Goal: Task Accomplishment & Management: Complete application form

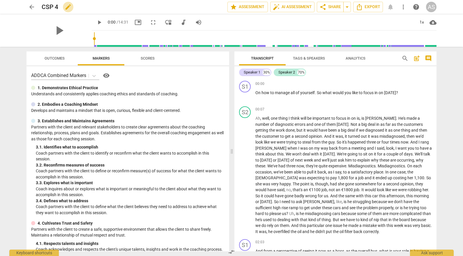
click at [64, 7] on span "edit" at bounding box center [68, 6] width 10 height 7
click at [42, 8] on input "CSP 4" at bounding box center [122, 6] width 160 height 11
type input "JulieOwens_A114_CSP4"
click at [205, 7] on span "done" at bounding box center [206, 6] width 7 height 7
click at [34, 9] on span "arrow_back" at bounding box center [31, 6] width 7 height 7
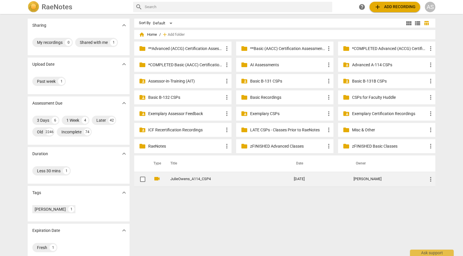
click at [430, 180] on span "more_vert" at bounding box center [430, 179] width 7 height 7
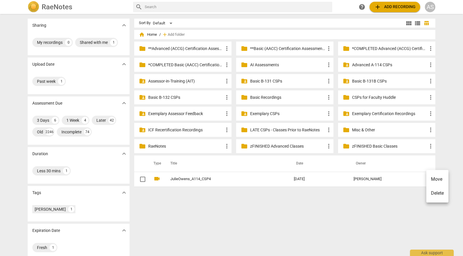
click at [436, 182] on li "Move" at bounding box center [437, 180] width 22 height 14
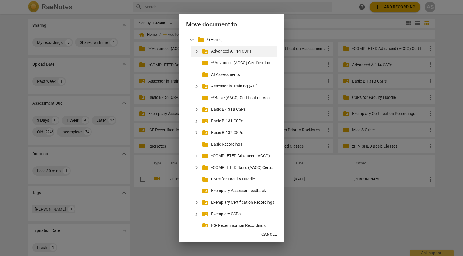
click at [195, 52] on span "expand_more" at bounding box center [196, 51] width 7 height 7
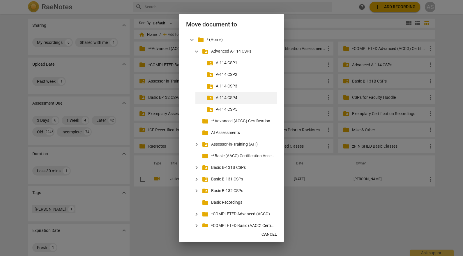
click at [221, 98] on p "A-114 CSP4" at bounding box center [245, 98] width 59 height 6
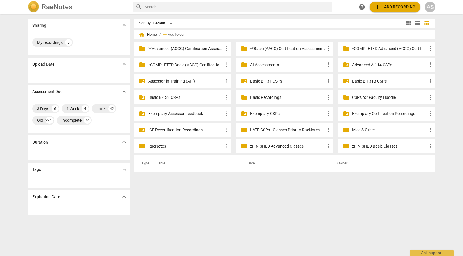
click at [391, 65] on p "Advanced A-114 CSPs" at bounding box center [389, 65] width 75 height 6
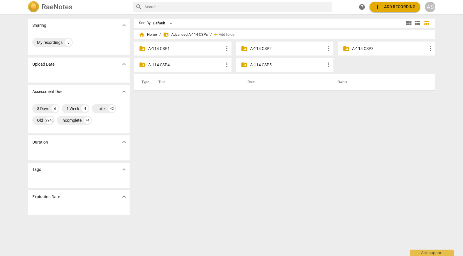
click at [170, 65] on p "A-114 CSP4" at bounding box center [185, 65] width 75 height 6
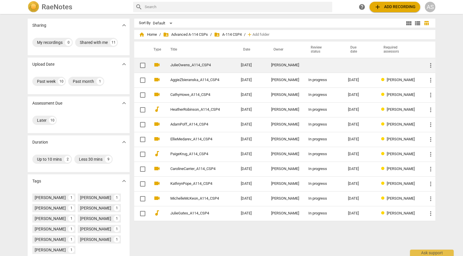
click at [329, 65] on td at bounding box center [323, 65] width 40 height 15
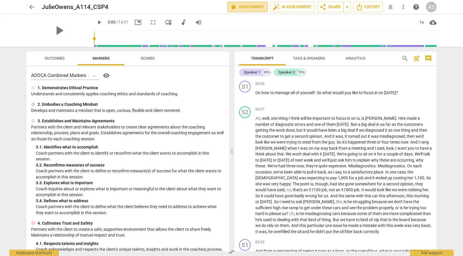
click at [251, 6] on span "star Assessment" at bounding box center [247, 6] width 35 height 7
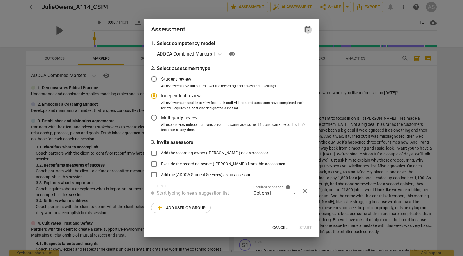
click at [308, 30] on span "event" at bounding box center [307, 29] width 7 height 7
radio input "false"
click at [290, 49] on input "date" at bounding box center [272, 49] width 41 height 8
type input "[DATE]"
click at [220, 36] on div at bounding box center [231, 128] width 463 height 256
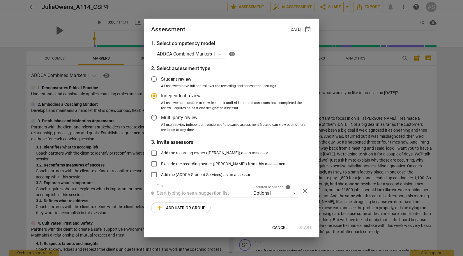
drag, startPoint x: 265, startPoint y: 199, endPoint x: 266, endPoint y: 191, distance: 8.2
click at [265, 199] on div "1. Select competency model ADDCA Combined Markers visibility 2. Select assessme…" at bounding box center [231, 130] width 175 height 181
click at [266, 191] on div "Optional" at bounding box center [275, 193] width 45 height 9
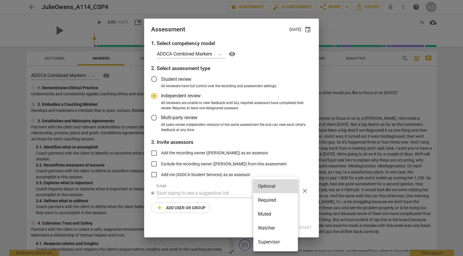
click at [270, 196] on li "Required" at bounding box center [275, 200] width 45 height 14
radio input "false"
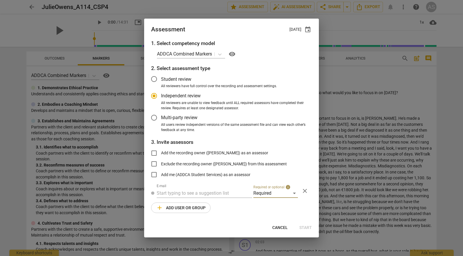
click at [215, 192] on input "text" at bounding box center [204, 193] width 95 height 9
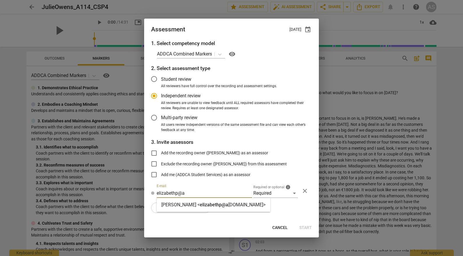
type input "elizabethp@a"
click at [214, 203] on span "elizabethp@a" at bounding box center [214, 205] width 29 height 6
radio input "false"
type input "[PERSON_NAME] <[EMAIL_ADDRESS][DOMAIN_NAME]>"
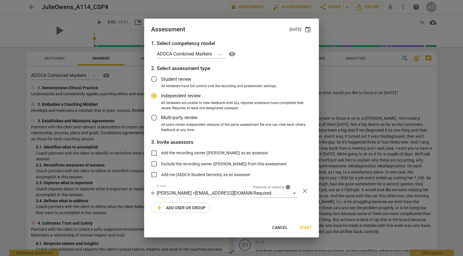
click at [201, 206] on span "add Add user or group" at bounding box center [180, 208] width 49 height 7
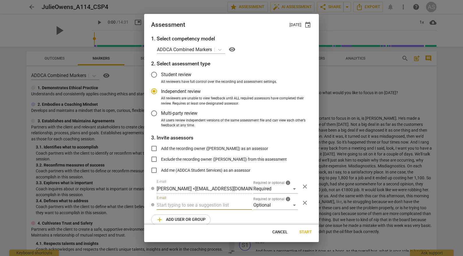
click at [255, 210] on div "1. Select competency model ADDCA Combined Markers visibility 2. Select assessme…" at bounding box center [231, 130] width 175 height 190
click at [260, 204] on div "Optional" at bounding box center [275, 205] width 45 height 9
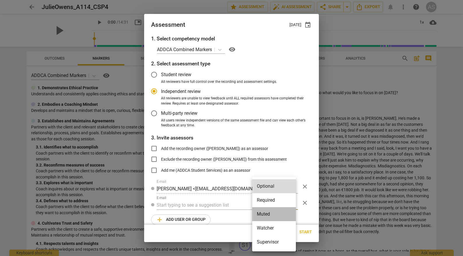
click at [262, 214] on li "Muted" at bounding box center [274, 214] width 44 height 14
radio input "false"
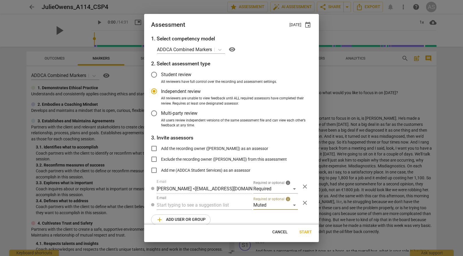
click at [228, 207] on input "text" at bounding box center [204, 205] width 95 height 9
type input "A-114"
click at [224, 215] on div "Advanced A-114 CSPs" at bounding box center [204, 217] width 94 height 14
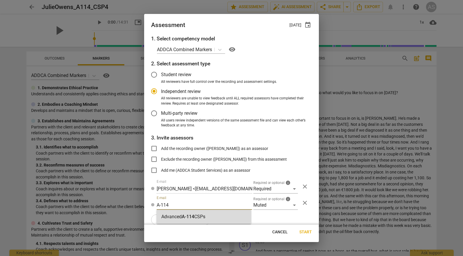
radio input "false"
type input "Advanced A-114 CSPs"
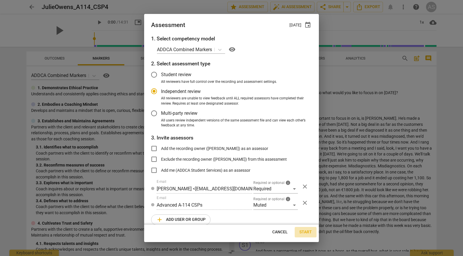
click at [301, 230] on span "Start" at bounding box center [305, 233] width 13 height 6
radio input "false"
type input "[PERSON_NAME] <[PERSON_NAME][EMAIL_ADDRESS][DOMAIN_NAME]>"
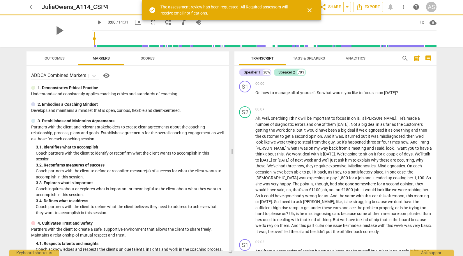
click at [31, 5] on span "arrow_back" at bounding box center [31, 6] width 7 height 7
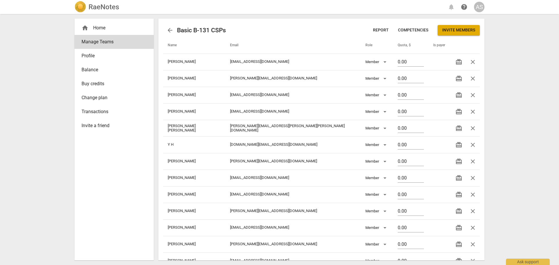
click at [101, 9] on h2 "RaeNotes" at bounding box center [103, 7] width 31 height 8
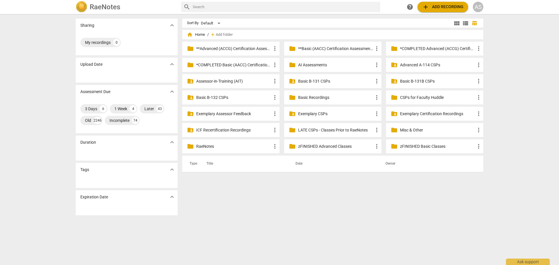
click at [398, 61] on div "folder_shared Advanced A-114 CSPs more_vert" at bounding box center [434, 65] width 97 height 14
click at [402, 63] on p "Advanced A-114 CSPs" at bounding box center [437, 65] width 75 height 6
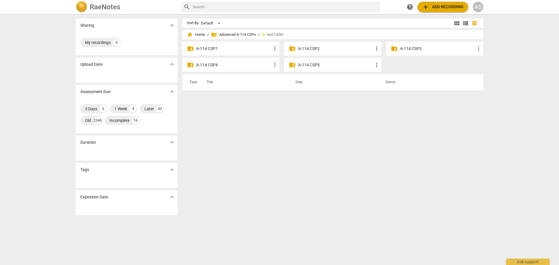
click at [213, 62] on p "A-114 CSP4" at bounding box center [233, 65] width 75 height 6
